Goal: Task Accomplishment & Management: Use online tool/utility

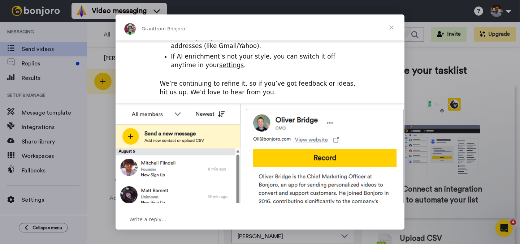
scroll to position [209, 0]
click at [391, 27] on span "Close" at bounding box center [391, 27] width 26 height 26
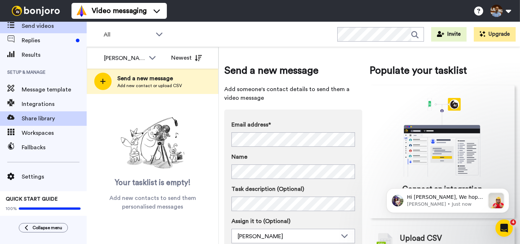
scroll to position [20, 0]
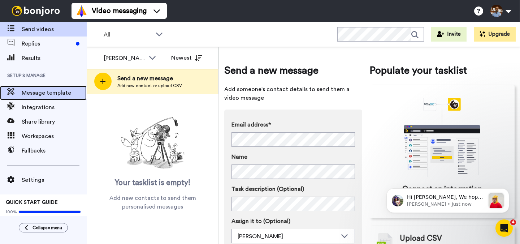
click at [47, 92] on span "Message template" at bounding box center [54, 92] width 65 height 9
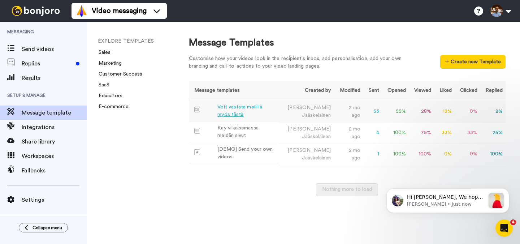
click at [262, 108] on div "Voit vastata meilillä myös tästä" at bounding box center [246, 110] width 58 height 15
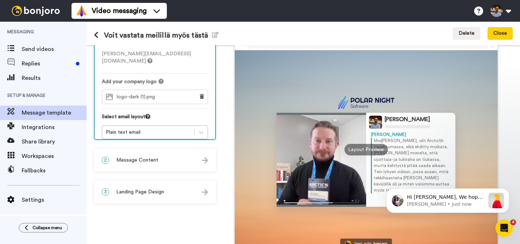
scroll to position [43, 0]
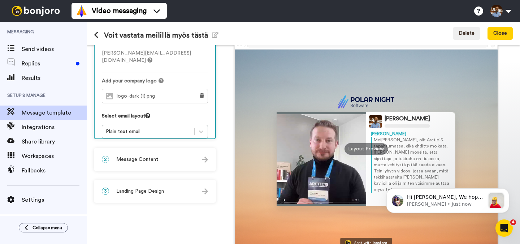
click at [202, 159] on img at bounding box center [205, 159] width 6 height 6
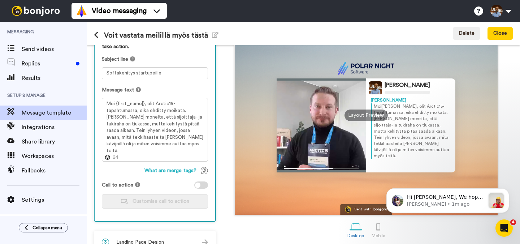
scroll to position [77, 0]
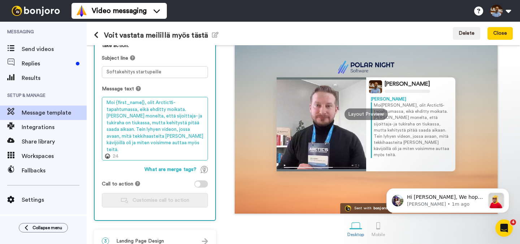
drag, startPoint x: 133, startPoint y: 143, endPoint x: 104, endPoint y: 104, distance: 48.5
click at [104, 104] on textarea "Moi {first_name|}, olit Arctic15-tapahtumassa, eikä ehditty moikata. Kuulin mon…" at bounding box center [155, 129] width 106 height 64
click at [136, 145] on textarea "Moi {first_name|}, olit Arctic15-tapahtumassa, eikä ehditty moikata. Kuulin mon…" at bounding box center [155, 129] width 106 height 64
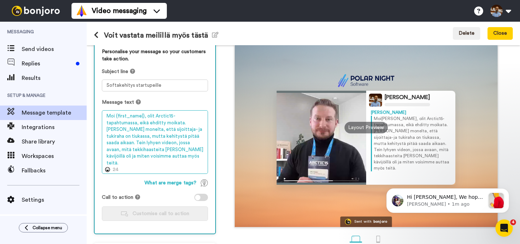
scroll to position [65, 0]
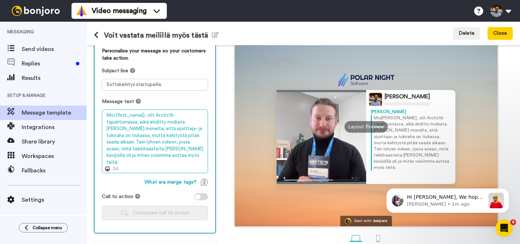
drag, startPoint x: 146, startPoint y: 116, endPoint x: 170, endPoint y: 154, distance: 45.1
click at [170, 154] on textarea "Moi {first_name|}, olit Arctic15-tapahtumassa, eikä ehditty moikata. Kuulin mon…" at bounding box center [155, 141] width 106 height 64
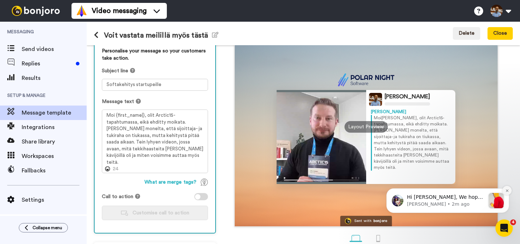
click at [507, 190] on icon "Dismiss notification" at bounding box center [507, 190] width 4 height 4
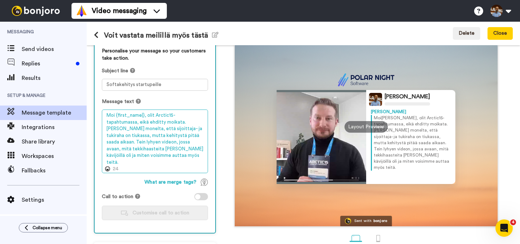
drag, startPoint x: 106, startPoint y: 114, endPoint x: 184, endPoint y: 161, distance: 91.1
click at [184, 161] on textarea "Moi {first_name|}, olit Arctic15-tapahtumassa, eikä ehditty moikata. Kuulin mon…" at bounding box center [155, 141] width 106 height 64
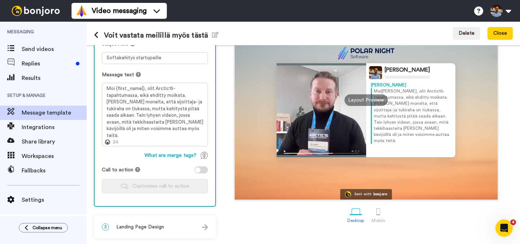
click at [204, 230] on div "3 Landing Page Design" at bounding box center [155, 227] width 121 height 22
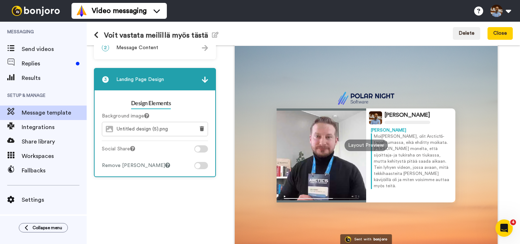
scroll to position [0, 0]
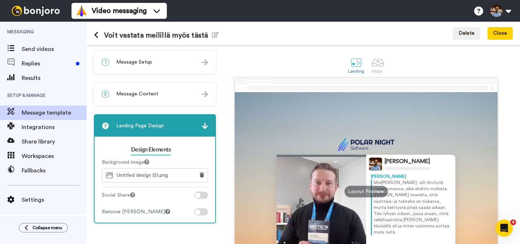
click at [199, 93] on div "2 Message Content" at bounding box center [155, 94] width 121 height 22
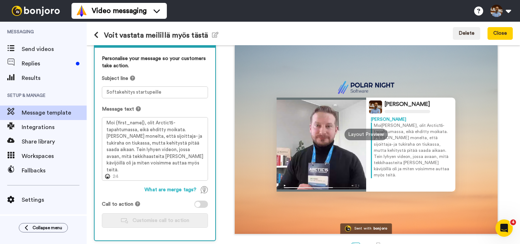
scroll to position [58, 0]
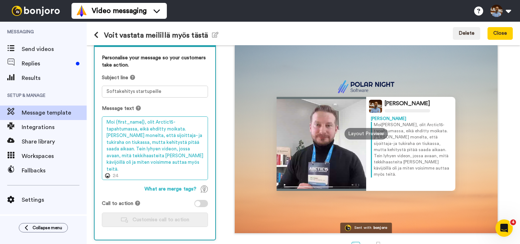
drag, startPoint x: 146, startPoint y: 122, endPoint x: 205, endPoint y: 161, distance: 71.3
click at [205, 161] on textarea "Moi {first_name|}, olit Arctic15-tapahtumassa, eikä ehditty moikata. Kuulin mon…" at bounding box center [155, 148] width 106 height 64
click at [137, 166] on textarea "Moi {first_name|}, olit Arctic15-tapahtumassa, eikä ehditty moikata. Kuulin mon…" at bounding box center [155, 148] width 106 height 64
click at [145, 123] on textarea "Moi {first_name|}, olit Arctic15-tapahtumassa, eikä ehditty moikata. Kuulin mon…" at bounding box center [155, 148] width 106 height 64
click at [162, 161] on textarea "Moi {first_name|}, olit Arctic15-tapahtumassa, eikä ehditty moikata. Kuulin mon…" at bounding box center [155, 148] width 106 height 64
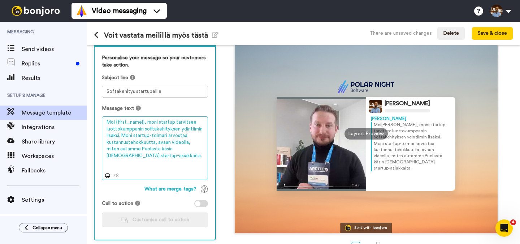
click at [157, 122] on textarea "Moi {first_name|}, moni startup tarvitsee luottokumppanin softakehityksen ydint…" at bounding box center [155, 148] width 106 height 64
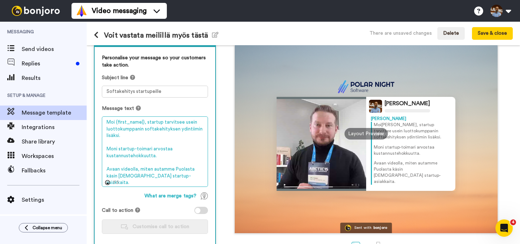
click at [160, 157] on textarea "Moi {first_name|}, startup tarvitsee usein luottokumppanin softakehityksen ydin…" at bounding box center [155, 151] width 106 height 70
click at [152, 149] on textarea "Moi {first_name|}, startup tarvitsee usein luottokumppanin softakehityksen ydin…" at bounding box center [155, 151] width 106 height 70
click at [174, 170] on textarea "Moi {first_name|}, startup tarvitsee usein luottokumppanin softakehityksen ydin…" at bounding box center [155, 151] width 106 height 70
click at [193, 171] on textarea "Moi {first_name|}, startup tarvitsee usein luottokumppanin softakehityksen ydin…" at bounding box center [155, 151] width 106 height 70
click at [194, 168] on textarea "Moi {first_name|}, startup tarvitsee usein luottokumppanin softakehityksen ydin…" at bounding box center [155, 151] width 106 height 70
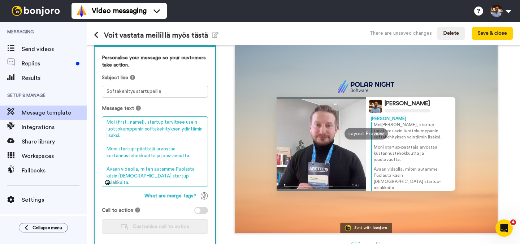
click at [189, 176] on textarea "Moi {first_name|}, startup tarvitsee usein luottokumppanin softakehityksen ydin…" at bounding box center [155, 151] width 106 height 70
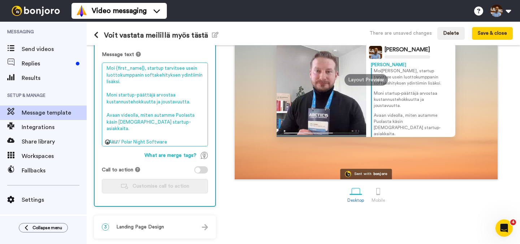
scroll to position [0, 0]
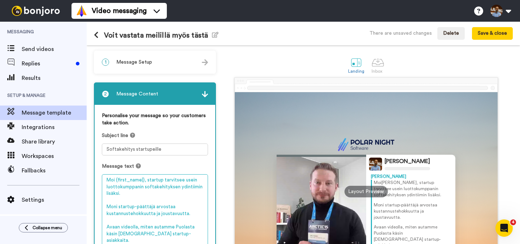
type textarea "Moi {first_name|}, startup tarvitsee usein luottokumppanin softakehityksen ydin…"
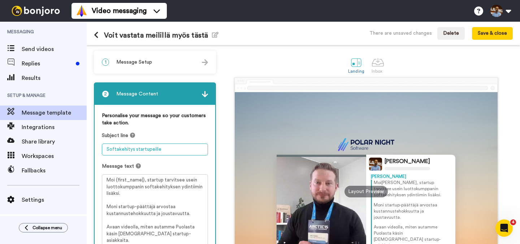
click at [165, 150] on textarea "Softakehitys startupeille" at bounding box center [155, 149] width 106 height 12
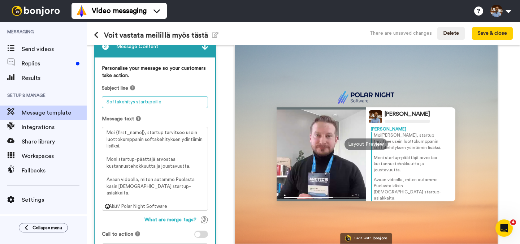
scroll to position [47, 0]
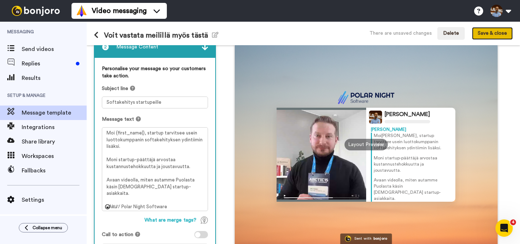
click at [498, 32] on button "Save & close" at bounding box center [492, 33] width 41 height 13
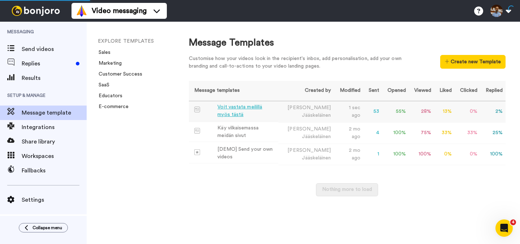
click at [252, 108] on div "Voit vastata meilillä myös tästä" at bounding box center [246, 110] width 58 height 15
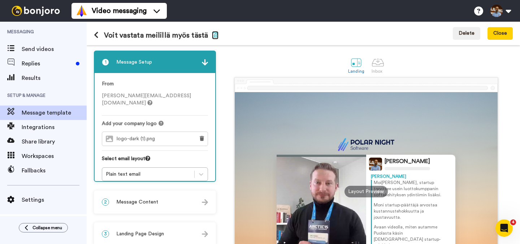
click at [212, 34] on icon "button" at bounding box center [215, 35] width 6 height 6
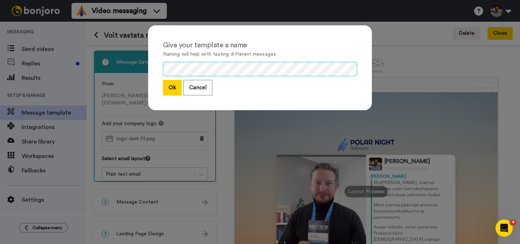
click at [71, 73] on div "Give your template a name Naming will help with testing different messages Ok C…" at bounding box center [260, 122] width 520 height 244
click at [78, 68] on div "Give your template a name Naming will help with testing different messages Ok C…" at bounding box center [260, 122] width 520 height 244
click at [172, 91] on button "Ok" at bounding box center [172, 88] width 19 height 16
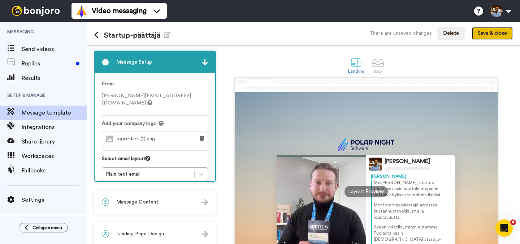
click at [495, 34] on button "Save & close" at bounding box center [492, 33] width 41 height 13
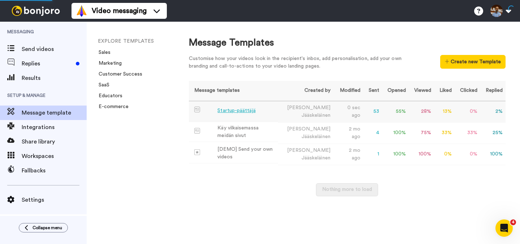
click at [249, 110] on div "Startup-päättäjä" at bounding box center [236, 111] width 38 height 8
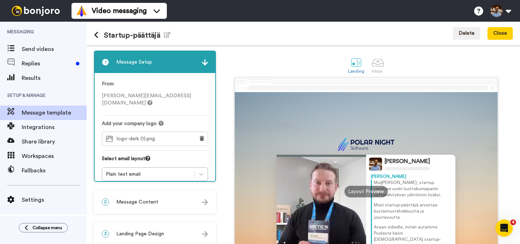
click at [99, 37] on button at bounding box center [99, 35] width 10 height 8
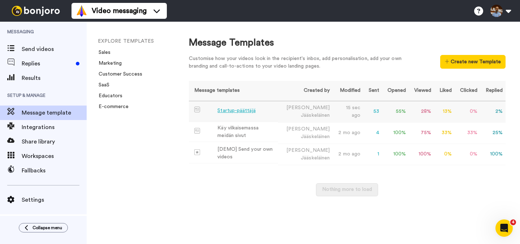
click at [251, 110] on div "Startup-päättäjä" at bounding box center [236, 111] width 38 height 8
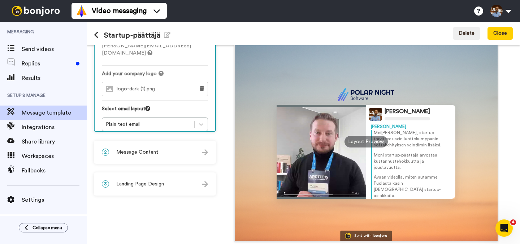
scroll to position [49, 0]
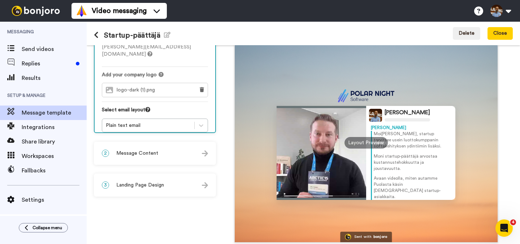
click at [164, 148] on div "2 Message Content" at bounding box center [155, 153] width 121 height 22
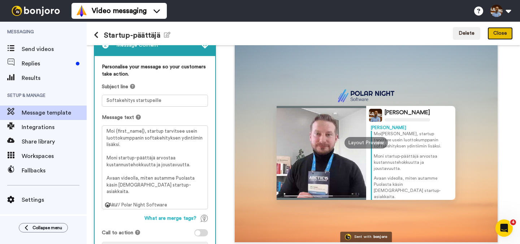
click at [504, 35] on button "Close" at bounding box center [499, 33] width 25 height 13
